Goal: Task Accomplishment & Management: Complete application form

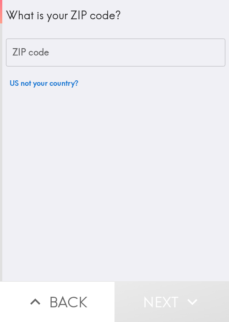
click at [54, 57] on input "ZIP code" at bounding box center [115, 52] width 219 height 28
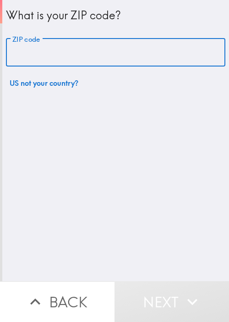
click at [67, 54] on input "ZIP code" at bounding box center [115, 52] width 219 height 28
paste input "33621"
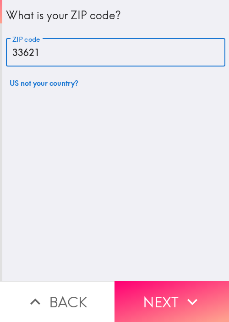
type input "33621"
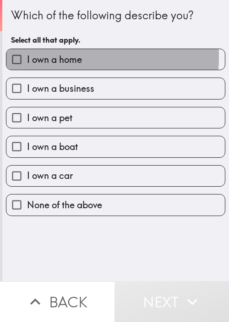
click at [75, 57] on span "I own a home" at bounding box center [54, 59] width 55 height 13
click at [27, 57] on input "I own a home" at bounding box center [16, 59] width 21 height 21
checkbox input "true"
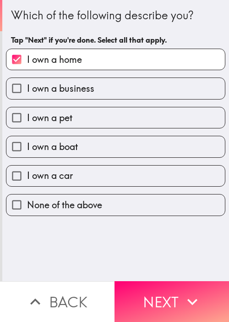
click at [73, 79] on label "I own a business" at bounding box center [115, 88] width 219 height 21
click at [27, 79] on input "I own a business" at bounding box center [16, 88] width 21 height 21
checkbox input "true"
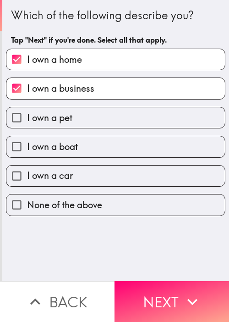
click at [75, 118] on label "I own a pet" at bounding box center [115, 117] width 219 height 21
click at [27, 118] on input "I own a pet" at bounding box center [16, 117] width 21 height 21
checkbox input "true"
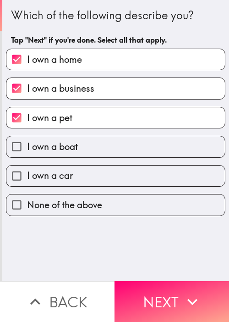
click at [86, 156] on label "I own a boat" at bounding box center [115, 146] width 219 height 21
click at [27, 156] on input "I own a boat" at bounding box center [16, 146] width 21 height 21
checkbox input "true"
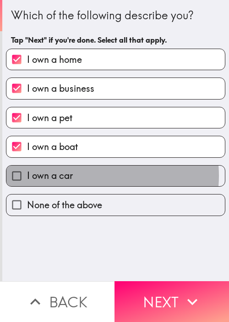
drag, startPoint x: 88, startPoint y: 175, endPoint x: 124, endPoint y: 210, distance: 50.9
click at [88, 175] on label "I own a car" at bounding box center [115, 175] width 219 height 21
click at [27, 175] on input "I own a car" at bounding box center [16, 175] width 21 height 21
checkbox input "true"
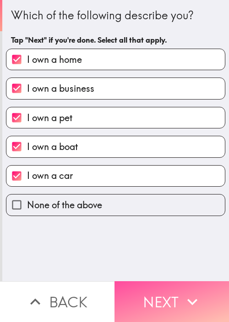
drag, startPoint x: 174, startPoint y: 282, endPoint x: 197, endPoint y: 239, distance: 49.4
click at [174, 282] on button "Next" at bounding box center [172, 301] width 115 height 41
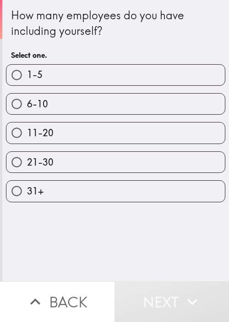
click at [72, 76] on label "1-5" at bounding box center [115, 75] width 219 height 21
click at [27, 76] on input "1-5" at bounding box center [16, 75] width 21 height 21
radio input "true"
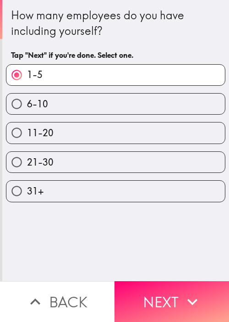
click at [203, 284] on button "Next" at bounding box center [172, 301] width 115 height 41
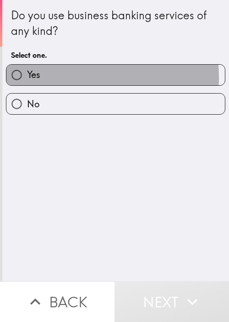
click at [33, 77] on span "Yes" at bounding box center [33, 74] width 13 height 13
click at [27, 77] on input "Yes" at bounding box center [16, 75] width 21 height 21
radio input "true"
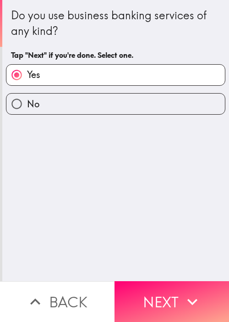
click at [89, 183] on div "Do you use business banking services of any kind? Tap "Next" if you're done. Se…" at bounding box center [115, 140] width 227 height 281
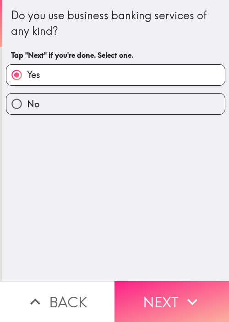
click at [166, 290] on button "Next" at bounding box center [172, 301] width 115 height 41
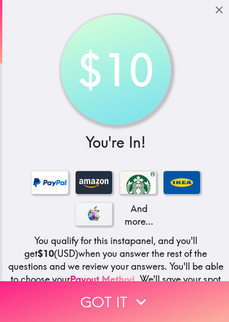
click at [136, 305] on button "Got it" at bounding box center [114, 301] width 229 height 41
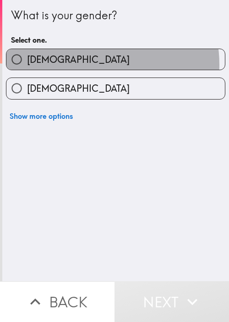
click at [84, 65] on label "[DEMOGRAPHIC_DATA]" at bounding box center [115, 59] width 219 height 21
click at [27, 65] on input "[DEMOGRAPHIC_DATA]" at bounding box center [16, 59] width 21 height 21
radio input "true"
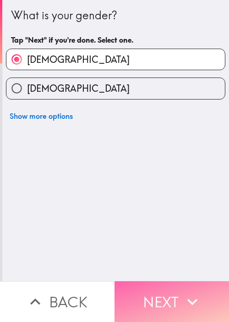
click at [181, 281] on button "Next" at bounding box center [172, 301] width 115 height 41
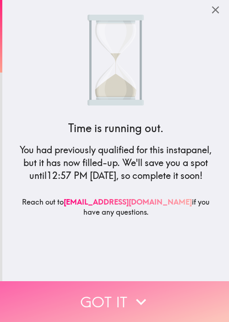
click at [171, 290] on button "Got it" at bounding box center [114, 301] width 229 height 41
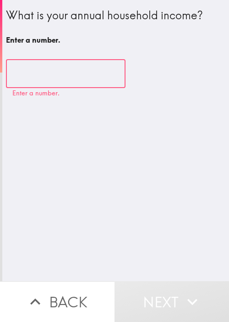
click at [57, 70] on input "number" at bounding box center [66, 74] width 120 height 28
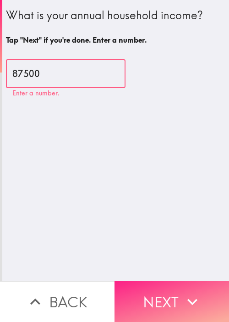
type input "87500"
drag, startPoint x: 156, startPoint y: 295, endPoint x: 159, endPoint y: 288, distance: 8.3
click at [156, 296] on button "Next" at bounding box center [172, 301] width 115 height 41
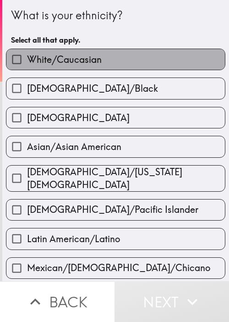
click at [161, 62] on label "White/Caucasian" at bounding box center [115, 59] width 219 height 21
click at [27, 62] on input "White/Caucasian" at bounding box center [16, 59] width 21 height 21
checkbox input "true"
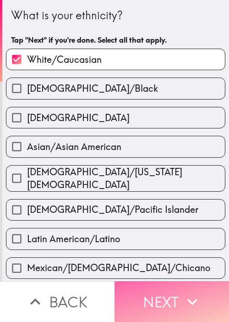
click at [200, 286] on button "Next" at bounding box center [172, 301] width 115 height 41
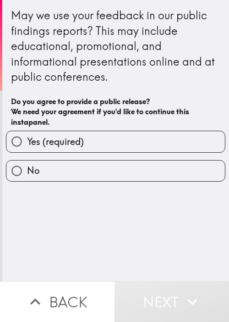
click at [86, 134] on label "Yes (required)" at bounding box center [115, 141] width 219 height 21
click at [27, 134] on input "Yes (required)" at bounding box center [16, 141] width 21 height 21
radio input "true"
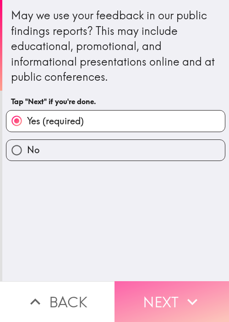
click at [177, 292] on button "Next" at bounding box center [172, 301] width 115 height 41
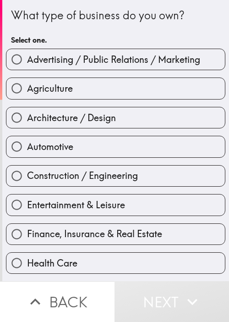
click at [97, 124] on label "Architecture / Design" at bounding box center [115, 117] width 219 height 21
click at [27, 124] on input "Architecture / Design" at bounding box center [16, 117] width 21 height 21
radio input "true"
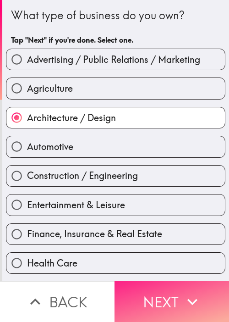
click at [166, 292] on button "Next" at bounding box center [172, 301] width 115 height 41
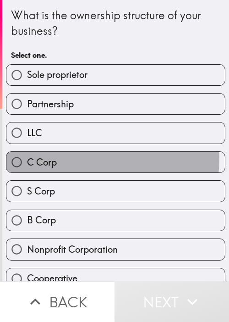
click at [104, 158] on label "C Corp" at bounding box center [115, 162] width 219 height 21
click at [27, 158] on input "C Corp" at bounding box center [16, 162] width 21 height 21
radio input "true"
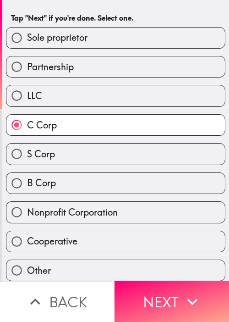
scroll to position [42, 0]
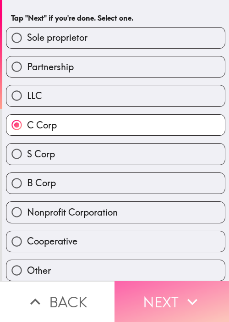
click at [156, 281] on button "Next" at bounding box center [172, 301] width 115 height 41
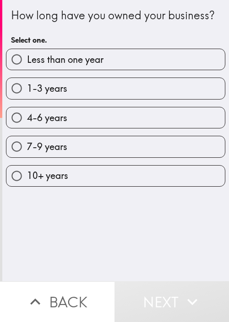
click at [103, 157] on label "7-9 years" at bounding box center [115, 146] width 219 height 21
click at [27, 157] on input "7-9 years" at bounding box center [16, 146] width 21 height 21
radio input "true"
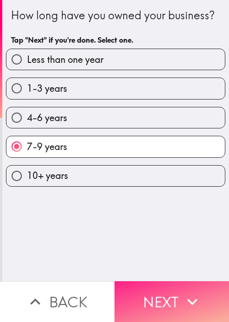
click at [182, 291] on icon "button" at bounding box center [192, 301] width 20 height 20
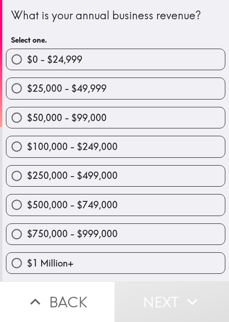
click at [108, 191] on div "$500,000 - $749,000" at bounding box center [112, 200] width 227 height 29
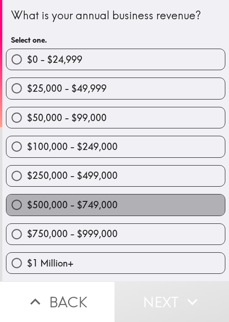
click at [151, 204] on label "$500,000 - $749,000" at bounding box center [115, 204] width 219 height 21
click at [27, 204] on input "$500,000 - $749,000" at bounding box center [16, 204] width 21 height 21
radio input "true"
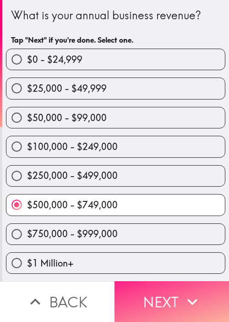
click at [169, 297] on button "Next" at bounding box center [172, 301] width 115 height 41
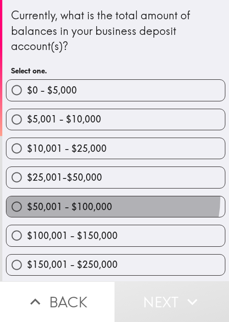
click at [109, 197] on label "$50,001 - $100,000" at bounding box center [115, 206] width 219 height 21
click at [27, 197] on input "$50,001 - $100,000" at bounding box center [16, 206] width 21 height 21
radio input "true"
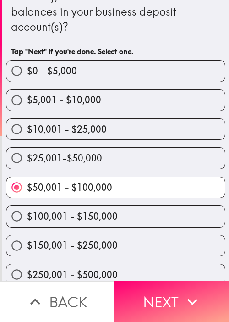
scroll to position [86, 0]
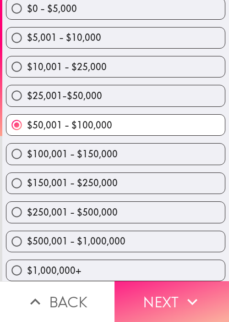
click at [141, 281] on button "Next" at bounding box center [172, 301] width 115 height 41
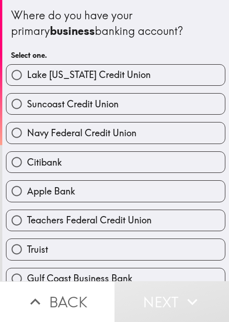
click at [132, 181] on label "Apple Bank" at bounding box center [115, 191] width 219 height 21
click at [27, 181] on input "Apple Bank" at bounding box center [16, 191] width 21 height 21
radio input "true"
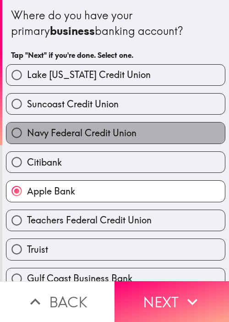
click at [159, 142] on label "Navy Federal Credit Union" at bounding box center [115, 132] width 219 height 21
click at [27, 142] on input "Navy Federal Credit Union" at bounding box center [16, 132] width 21 height 21
radio input "true"
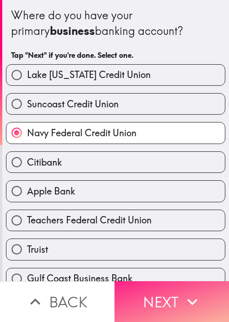
click at [171, 295] on button "Next" at bounding box center [172, 301] width 115 height 41
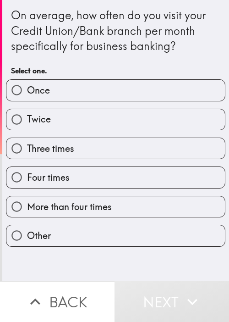
click at [106, 166] on div "Four times" at bounding box center [115, 177] width 219 height 22
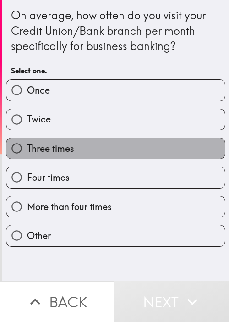
click at [148, 140] on label "Three times" at bounding box center [115, 148] width 219 height 21
click at [27, 140] on input "Three times" at bounding box center [16, 148] width 21 height 21
radio input "true"
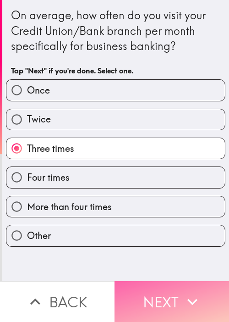
click at [169, 291] on button "Next" at bounding box center [172, 301] width 115 height 41
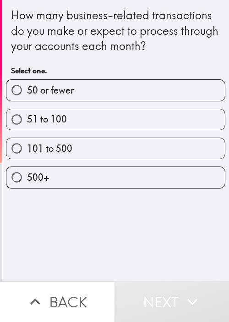
click at [112, 135] on div "101 to 500" at bounding box center [112, 144] width 227 height 29
click at [139, 154] on label "101 to 500" at bounding box center [115, 148] width 219 height 21
click at [27, 154] on input "101 to 500" at bounding box center [16, 148] width 21 height 21
radio input "true"
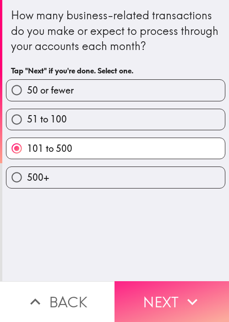
click at [176, 293] on button "Next" at bounding box center [172, 301] width 115 height 41
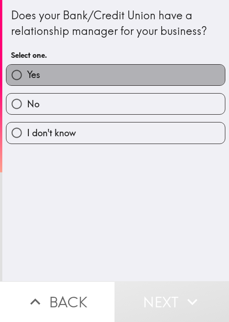
click at [137, 82] on label "Yes" at bounding box center [115, 75] width 219 height 21
click at [27, 82] on input "Yes" at bounding box center [16, 75] width 21 height 21
radio input "true"
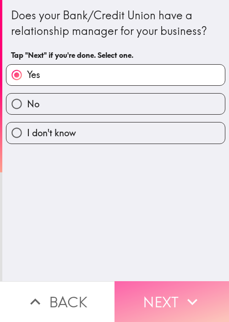
click at [183, 293] on icon "button" at bounding box center [192, 301] width 20 height 20
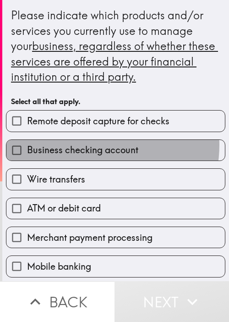
click at [90, 144] on span "Business checking account" at bounding box center [82, 149] width 111 height 13
click at [27, 144] on input "Business checking account" at bounding box center [16, 150] width 21 height 21
checkbox input "true"
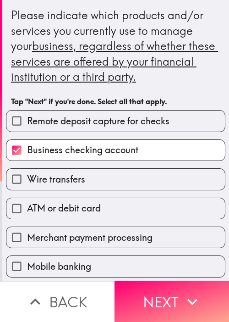
click at [83, 211] on span "ATM or debit card" at bounding box center [64, 208] width 74 height 13
click at [27, 211] on input "ATM or debit card" at bounding box center [16, 208] width 21 height 21
checkbox input "true"
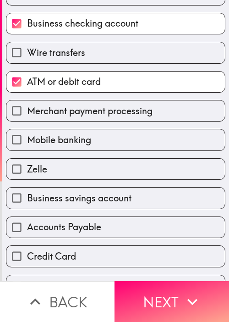
scroll to position [137, 0]
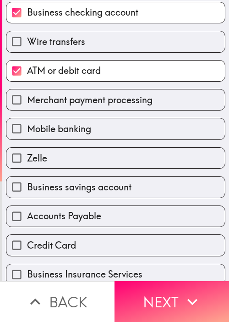
click at [94, 172] on div "Business savings account" at bounding box center [112, 183] width 227 height 29
click at [124, 189] on span "Business savings account" at bounding box center [79, 187] width 104 height 13
click at [27, 189] on input "Business savings account" at bounding box center [16, 186] width 21 height 21
checkbox input "true"
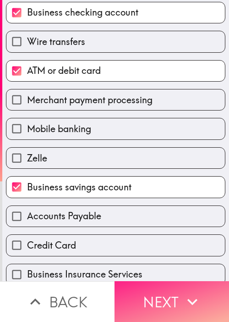
click at [164, 291] on button "Next" at bounding box center [172, 301] width 115 height 41
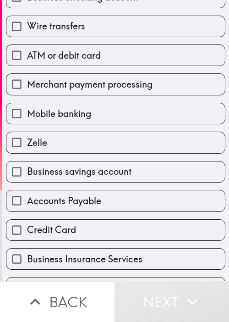
click at [92, 124] on div "Zelle" at bounding box center [112, 138] width 227 height 29
click at [139, 93] on label "Merchant payment processing" at bounding box center [115, 84] width 219 height 21
click at [27, 93] on input "Merchant payment processing" at bounding box center [16, 84] width 21 height 21
checkbox input "true"
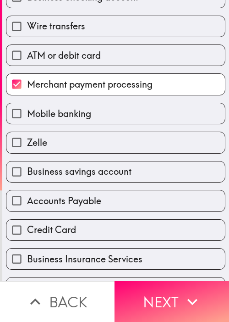
click at [109, 124] on div "Zelle" at bounding box center [112, 138] width 227 height 29
click at [91, 183] on div "Accounts Payable" at bounding box center [112, 196] width 227 height 29
click at [96, 208] on label "Accounts Payable" at bounding box center [115, 200] width 219 height 21
click at [27, 208] on input "Accounts Payable" at bounding box center [16, 200] width 21 height 21
checkbox input "true"
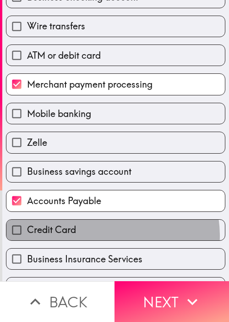
click at [95, 234] on label "Credit Card" at bounding box center [115, 229] width 219 height 21
click at [27, 234] on input "Credit Card" at bounding box center [16, 229] width 21 height 21
checkbox input "true"
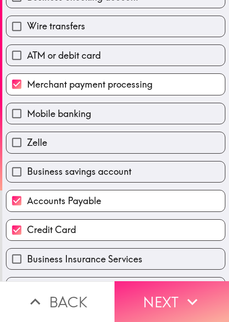
click at [191, 300] on icon "button" at bounding box center [192, 301] width 20 height 20
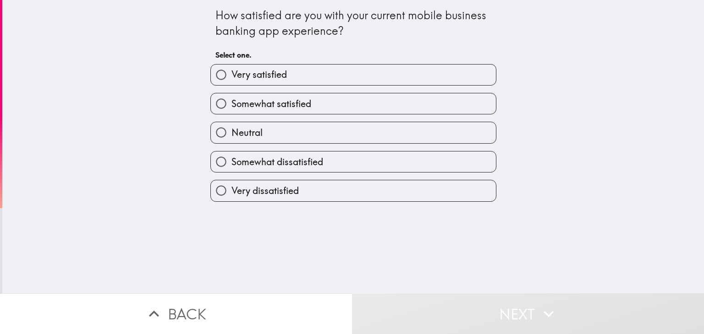
click at [229, 110] on label "Somewhat satisfied" at bounding box center [353, 103] width 285 height 21
click at [229, 110] on input "Somewhat satisfied" at bounding box center [221, 103] width 21 height 21
radio input "true"
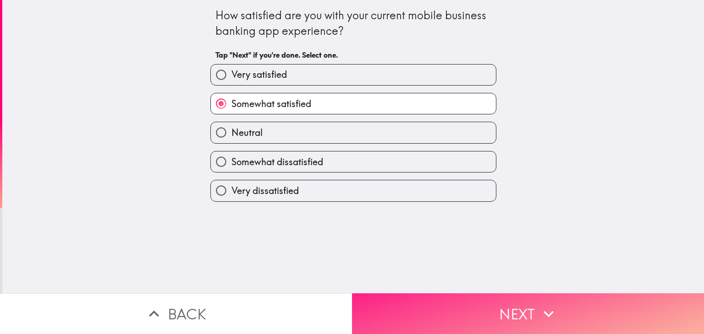
click at [229, 295] on button "Next" at bounding box center [528, 314] width 352 height 41
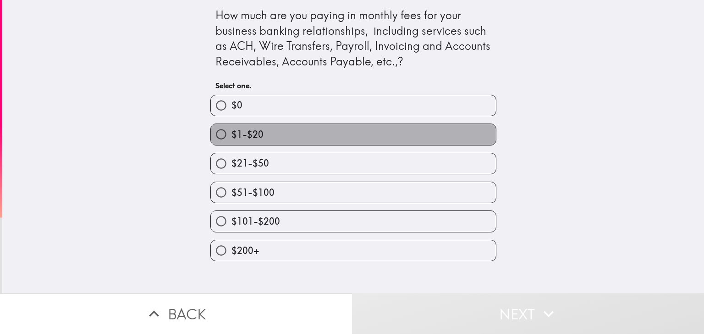
click at [229, 142] on label "$1-$20" at bounding box center [353, 134] width 285 height 21
click at [229, 142] on input "$1-$20" at bounding box center [221, 134] width 21 height 21
radio input "true"
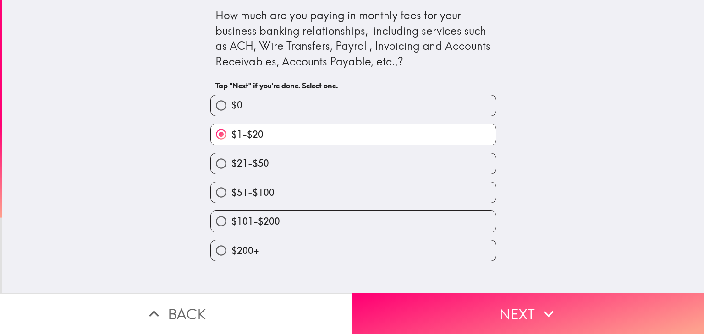
click at [229, 203] on div "$101-$200" at bounding box center [349, 217] width 293 height 29
click at [229, 201] on label "$51-$100" at bounding box center [353, 192] width 285 height 21
click at [229, 201] on input "$51-$100" at bounding box center [221, 192] width 21 height 21
radio input "true"
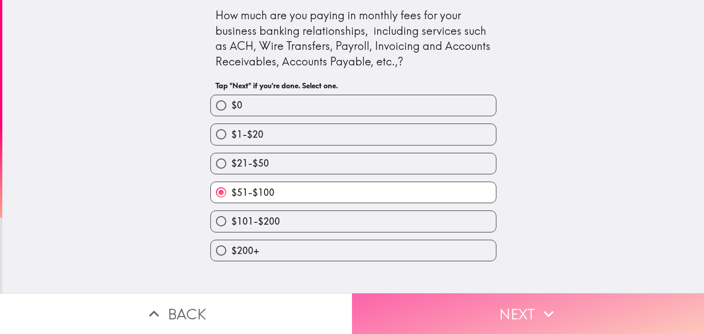
click at [229, 308] on button "Next" at bounding box center [528, 314] width 352 height 41
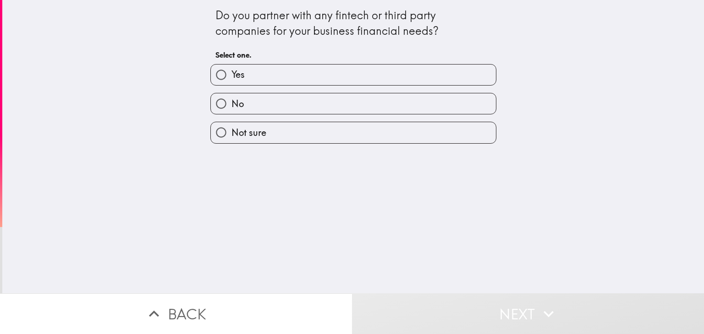
click at [229, 77] on label "Yes" at bounding box center [353, 75] width 285 height 21
click at [229, 77] on input "Yes" at bounding box center [221, 75] width 21 height 21
radio input "true"
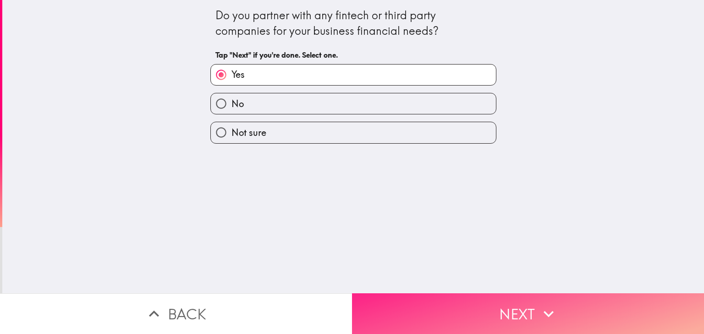
click at [229, 294] on button "Next" at bounding box center [528, 314] width 352 height 41
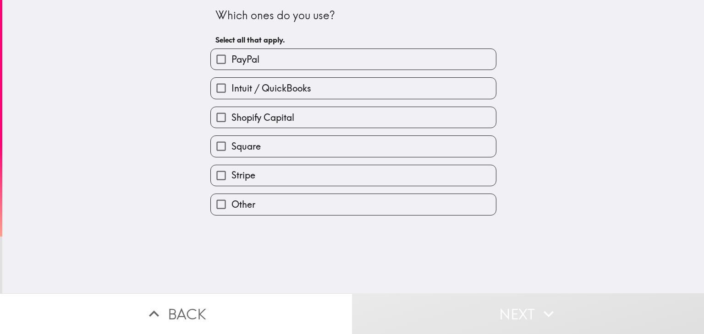
click at [229, 101] on div "Shopify Capital" at bounding box center [349, 113] width 293 height 29
click at [229, 85] on label "Intuit / QuickBooks" at bounding box center [353, 88] width 285 height 21
click at [229, 85] on input "Intuit / QuickBooks" at bounding box center [221, 88] width 21 height 21
checkbox input "true"
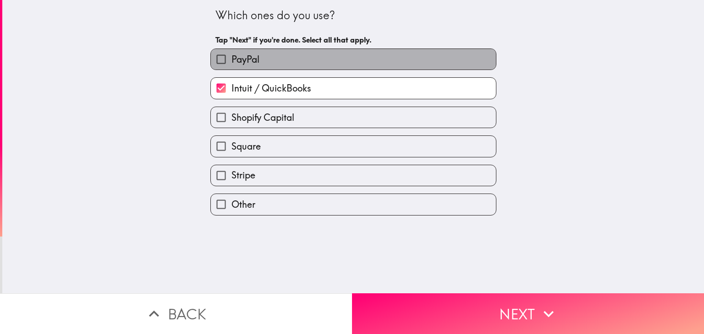
click at [229, 64] on label "PayPal" at bounding box center [353, 59] width 285 height 21
click at [229, 64] on input "PayPal" at bounding box center [221, 59] width 21 height 21
checkbox input "true"
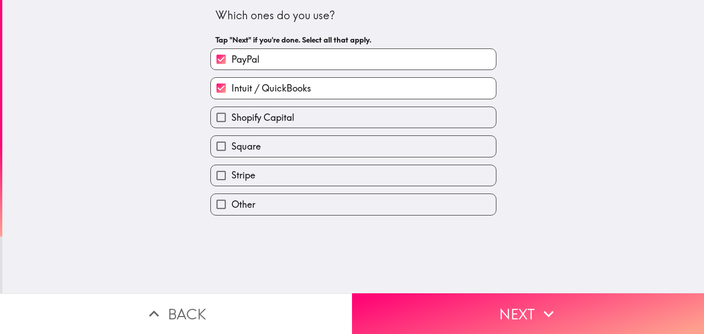
click at [229, 167] on label "Stripe" at bounding box center [353, 175] width 285 height 21
click at [229, 167] on input "Stripe" at bounding box center [221, 175] width 21 height 21
checkbox input "true"
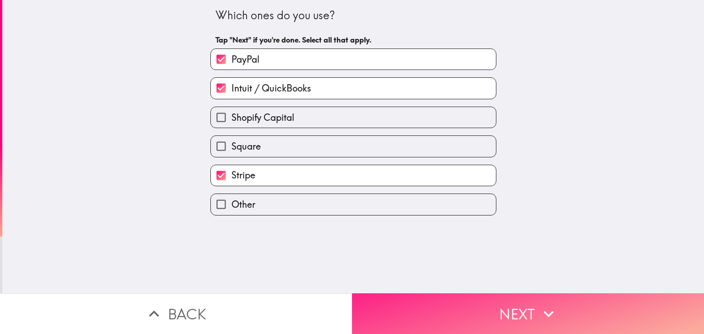
click at [229, 308] on button "Next" at bounding box center [528, 314] width 352 height 41
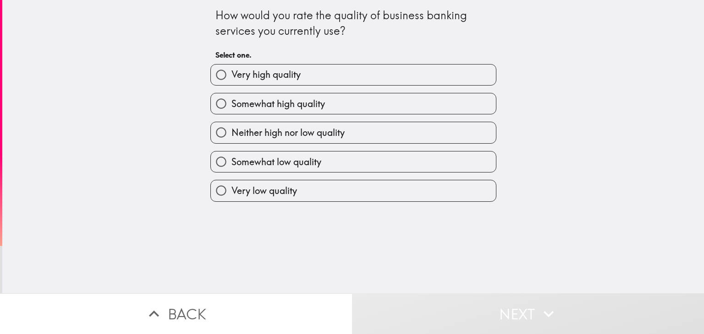
click at [229, 113] on label "Somewhat high quality" at bounding box center [353, 103] width 285 height 21
click at [229, 113] on input "Somewhat high quality" at bounding box center [221, 103] width 21 height 21
radio input "true"
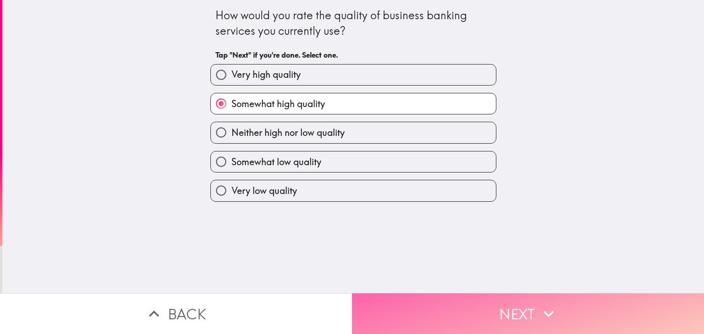
drag, startPoint x: 506, startPoint y: 317, endPoint x: 497, endPoint y: 305, distance: 15.0
click at [229, 316] on button "Next" at bounding box center [528, 314] width 352 height 41
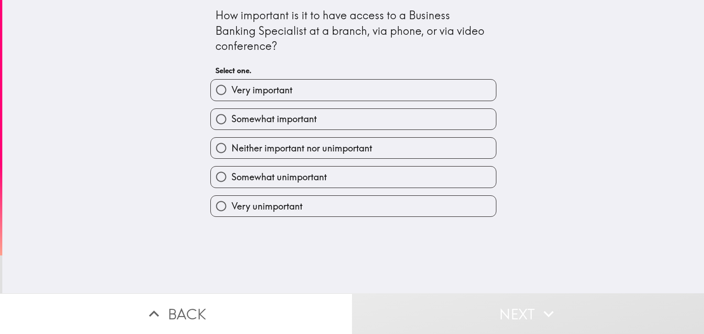
click at [229, 95] on label "Very important" at bounding box center [353, 90] width 285 height 21
click at [229, 95] on input "Very important" at bounding box center [221, 90] width 21 height 21
radio input "true"
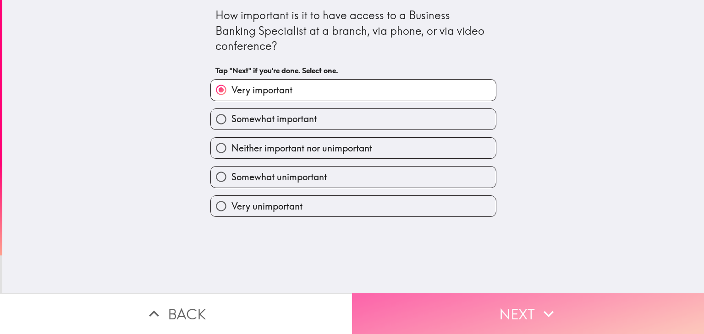
click at [229, 317] on button "Next" at bounding box center [528, 314] width 352 height 41
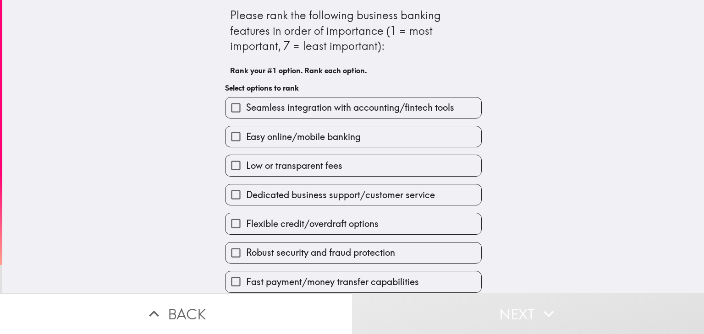
click at [229, 151] on div "Low or transparent fees" at bounding box center [350, 162] width 264 height 29
click at [229, 107] on span "Seamless integration with accounting/fintech tools" at bounding box center [350, 107] width 208 height 13
click at [229, 107] on input "Seamless integration with accounting/fintech tools" at bounding box center [235, 108] width 21 height 21
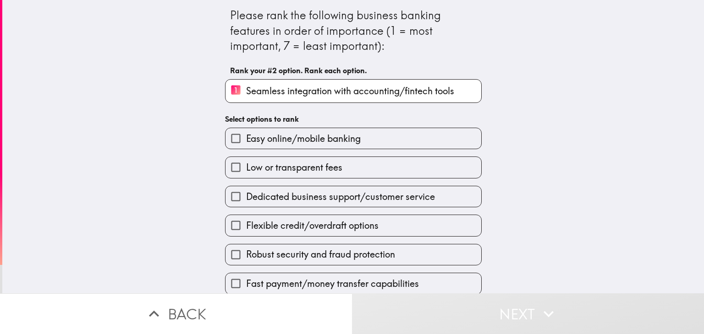
click at [229, 180] on div "Dedicated business support/customer service" at bounding box center [350, 193] width 264 height 29
click at [229, 186] on label "Dedicated business support/customer service" at bounding box center [353, 196] width 256 height 21
click at [229, 186] on input "Dedicated business support/customer service" at bounding box center [235, 196] width 21 height 21
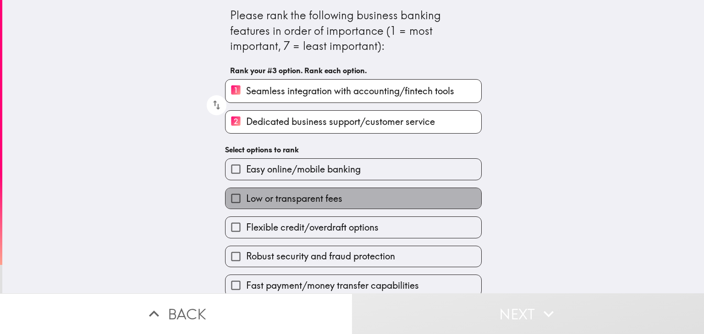
click at [229, 204] on label "Low or transparent fees" at bounding box center [353, 198] width 256 height 21
click at [229, 204] on input "Low or transparent fees" at bounding box center [235, 198] width 21 height 21
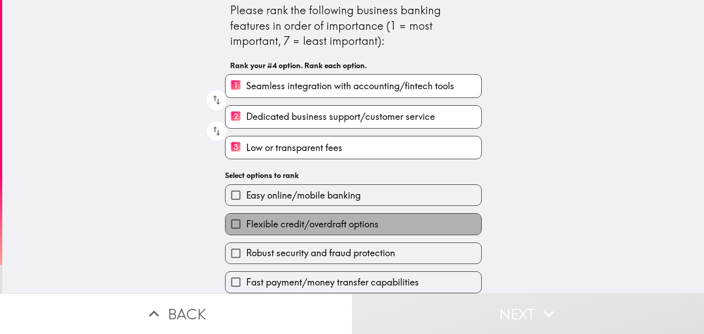
click at [229, 227] on label "Flexible credit/overdraft options" at bounding box center [353, 224] width 256 height 21
click at [229, 227] on input "Flexible credit/overdraft options" at bounding box center [235, 224] width 21 height 21
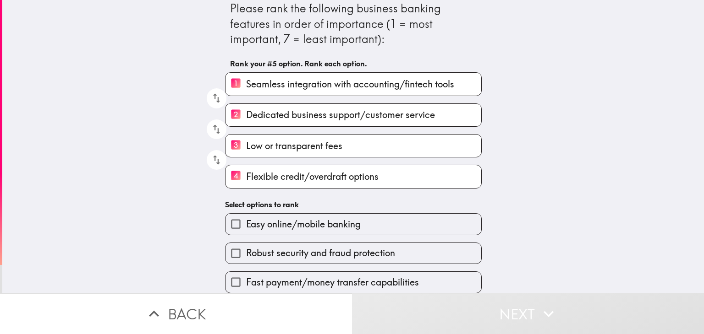
click at [229, 243] on label "Robust security and fraud protection" at bounding box center [353, 253] width 256 height 21
click at [229, 243] on input "Robust security and fraud protection" at bounding box center [235, 253] width 21 height 21
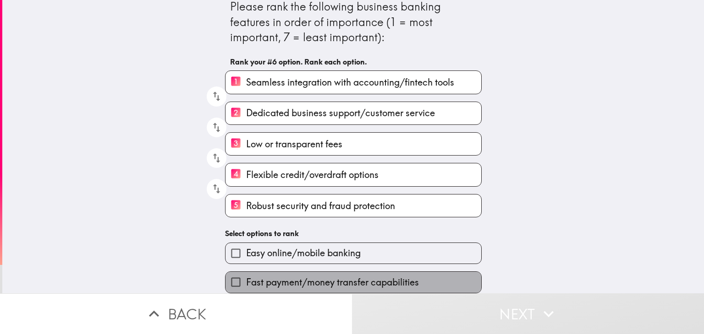
click at [229, 277] on span "Fast payment/money transfer capabilities" at bounding box center [332, 282] width 173 height 13
click at [229, 277] on input "Fast payment/money transfer capabilities" at bounding box center [235, 282] width 21 height 21
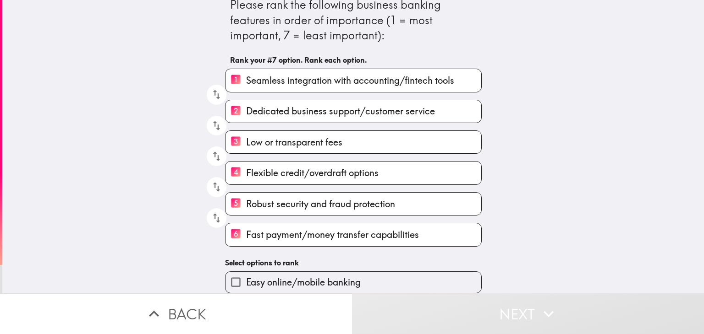
click at [229, 264] on div "Easy online/mobile banking" at bounding box center [350, 278] width 264 height 29
click at [229, 276] on span "Easy online/mobile banking" at bounding box center [303, 282] width 115 height 13
click at [229, 273] on input "Easy online/mobile banking" at bounding box center [235, 282] width 21 height 21
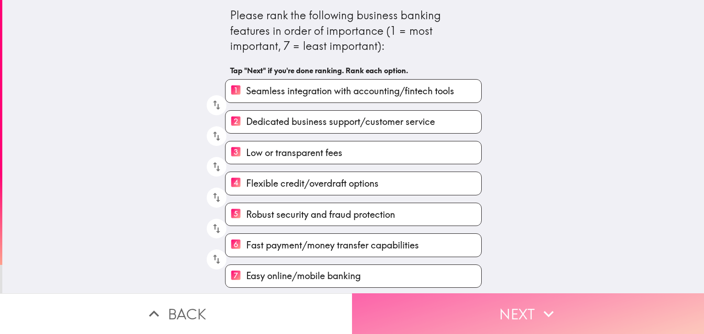
click at [229, 299] on button "Next" at bounding box center [528, 314] width 352 height 41
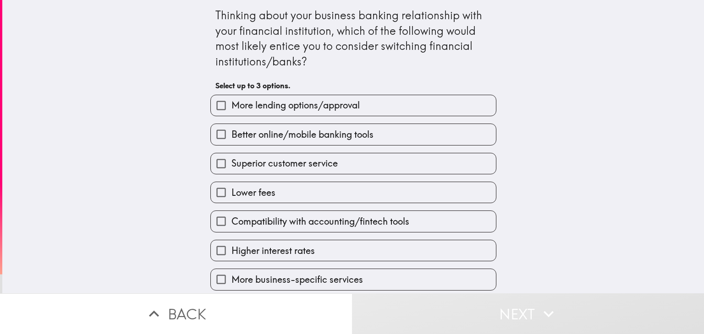
click at [229, 148] on div "Superior customer service" at bounding box center [349, 160] width 293 height 29
click at [229, 128] on span "Better online/mobile banking tools" at bounding box center [302, 134] width 142 height 13
click at [229, 127] on input "Better online/mobile banking tools" at bounding box center [221, 134] width 21 height 21
checkbox input "true"
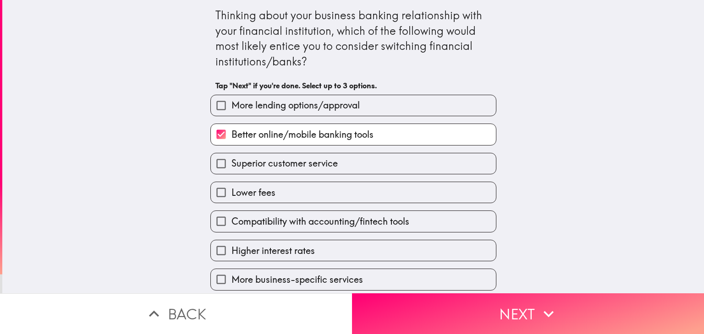
click at [229, 190] on label "Lower fees" at bounding box center [353, 192] width 285 height 21
click at [229, 190] on input "Lower fees" at bounding box center [221, 192] width 21 height 21
checkbox input "true"
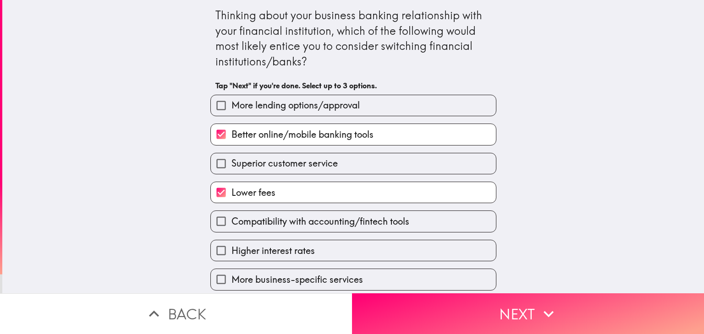
click at [229, 245] on span "Higher interest rates" at bounding box center [272, 251] width 83 height 13
click at [229, 244] on input "Higher interest rates" at bounding box center [221, 251] width 21 height 21
checkbox input "true"
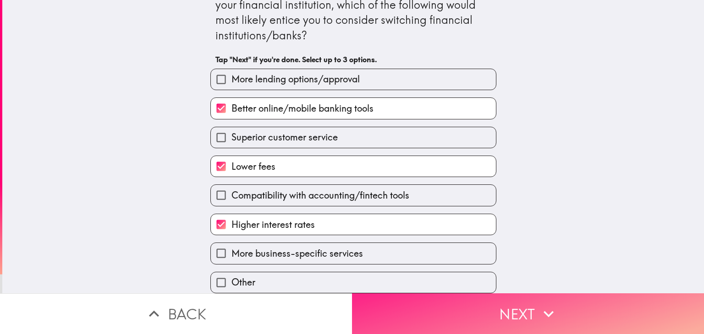
scroll to position [32, 0]
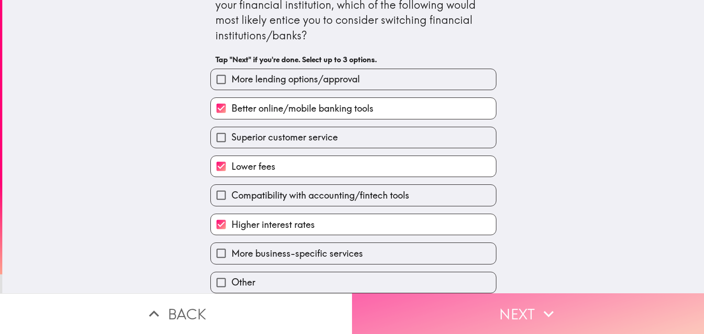
click at [229, 310] on button "Next" at bounding box center [528, 314] width 352 height 41
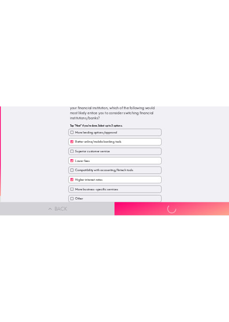
scroll to position [0, 0]
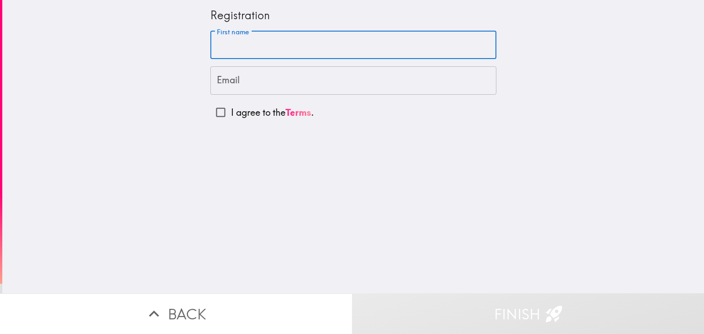
click at [229, 48] on input "First name" at bounding box center [353, 45] width 286 height 28
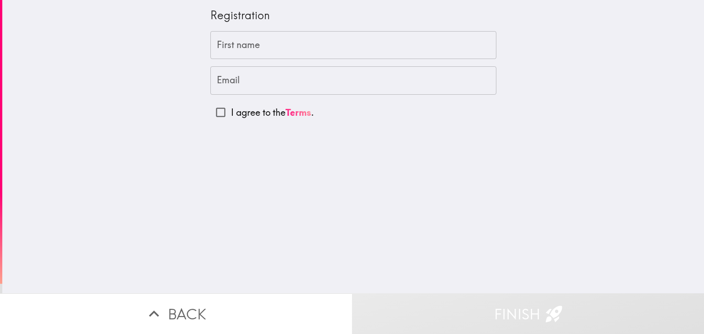
click at [229, 52] on input "First name" at bounding box center [353, 45] width 286 height 28
paste input "Politt"
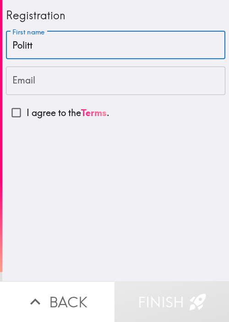
type input "Politt"
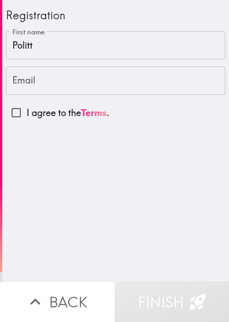
click at [56, 84] on input "Email" at bounding box center [115, 80] width 219 height 28
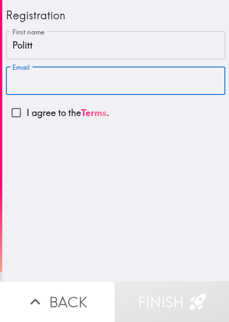
paste input "[EMAIL_ADDRESS][DOMAIN_NAME]"
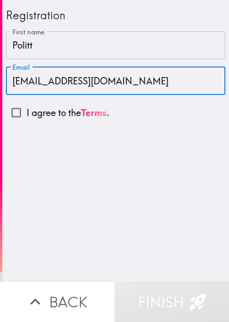
type input "[EMAIL_ADDRESS][DOMAIN_NAME]"
click at [15, 112] on input "I agree to the Terms ." at bounding box center [16, 112] width 21 height 21
checkbox input "true"
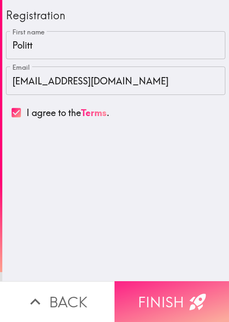
click at [180, 287] on button "Finish" at bounding box center [172, 301] width 115 height 41
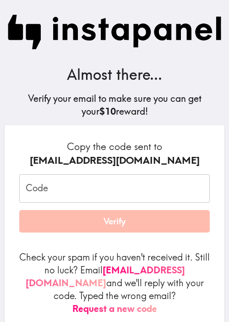
click at [89, 190] on input "Code" at bounding box center [114, 188] width 191 height 28
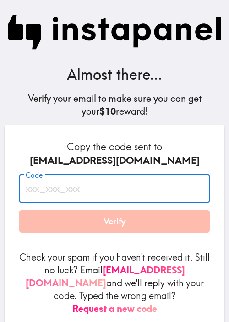
paste input "f7H_qa7_FPt"
type input "f7H_qa7_FPt"
click at [24, 147] on h6 "Copy the code sent to [EMAIL_ADDRESS][DOMAIN_NAME]" at bounding box center [114, 153] width 191 height 27
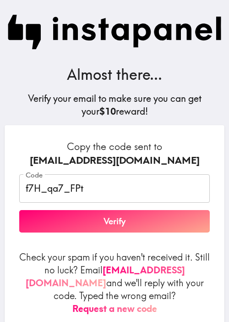
click at [143, 227] on button "Verify" at bounding box center [114, 221] width 191 height 23
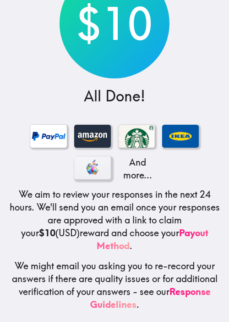
scroll to position [100, 0]
